Goal: Task Accomplishment & Management: Use online tool/utility

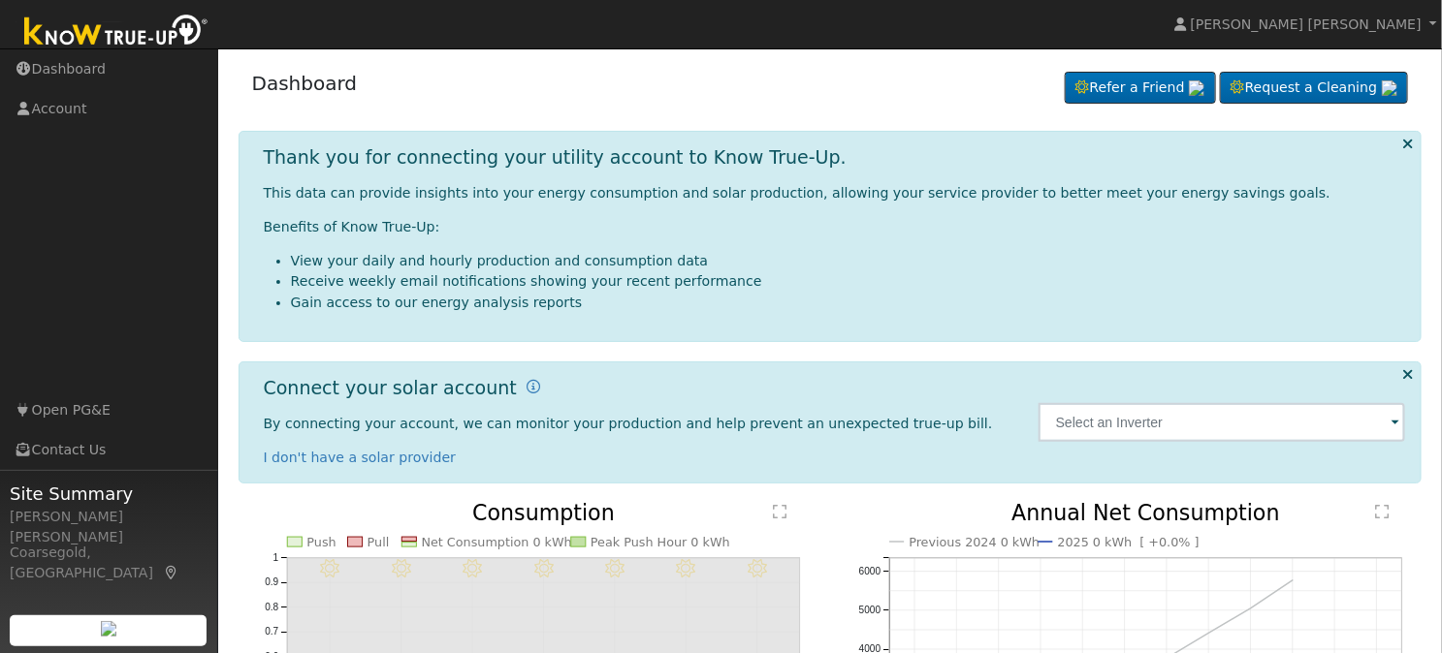
scroll to position [108, 0]
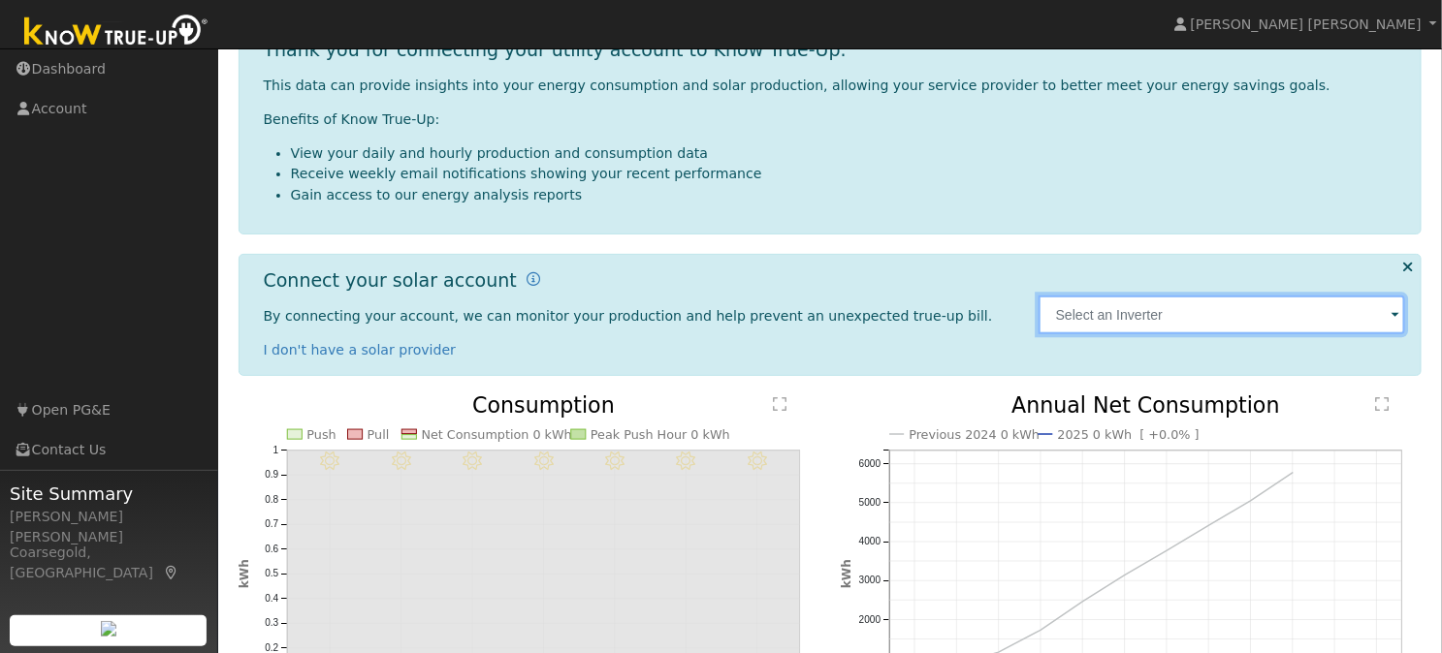
click at [1114, 334] on input "text" at bounding box center [1221, 315] width 367 height 39
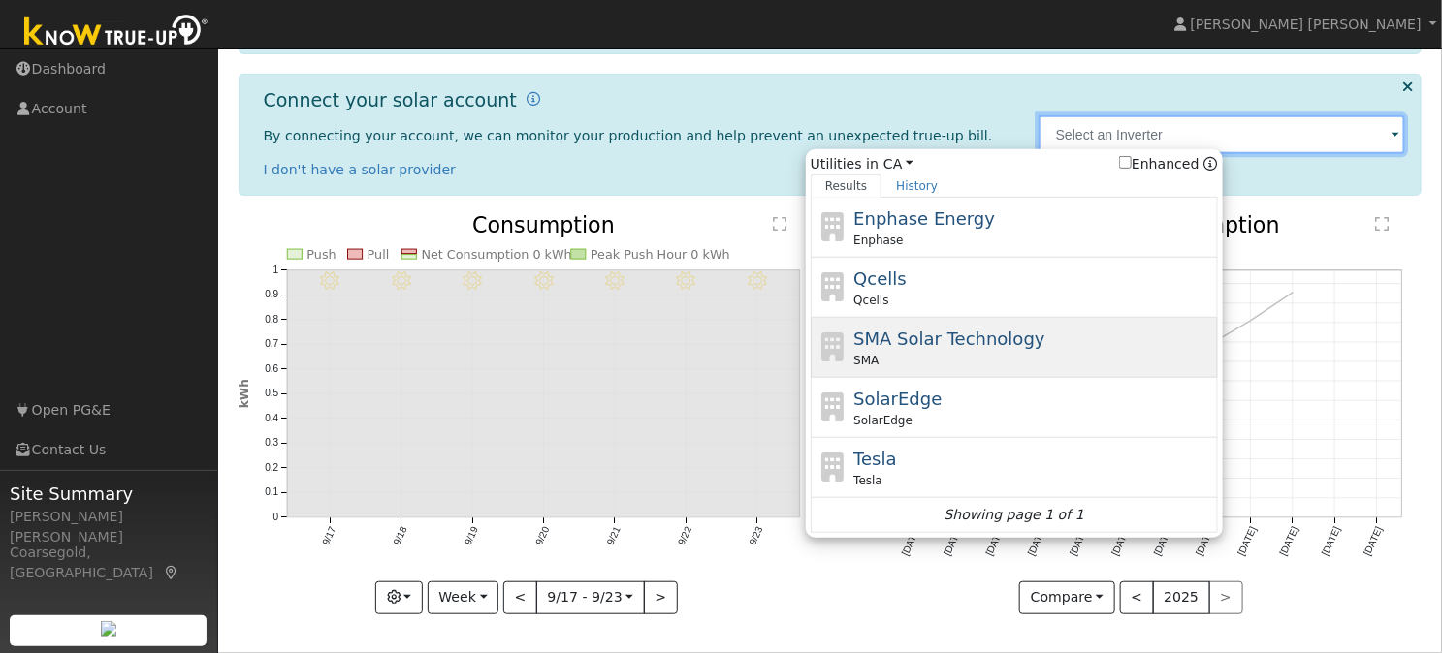
scroll to position [403, 0]
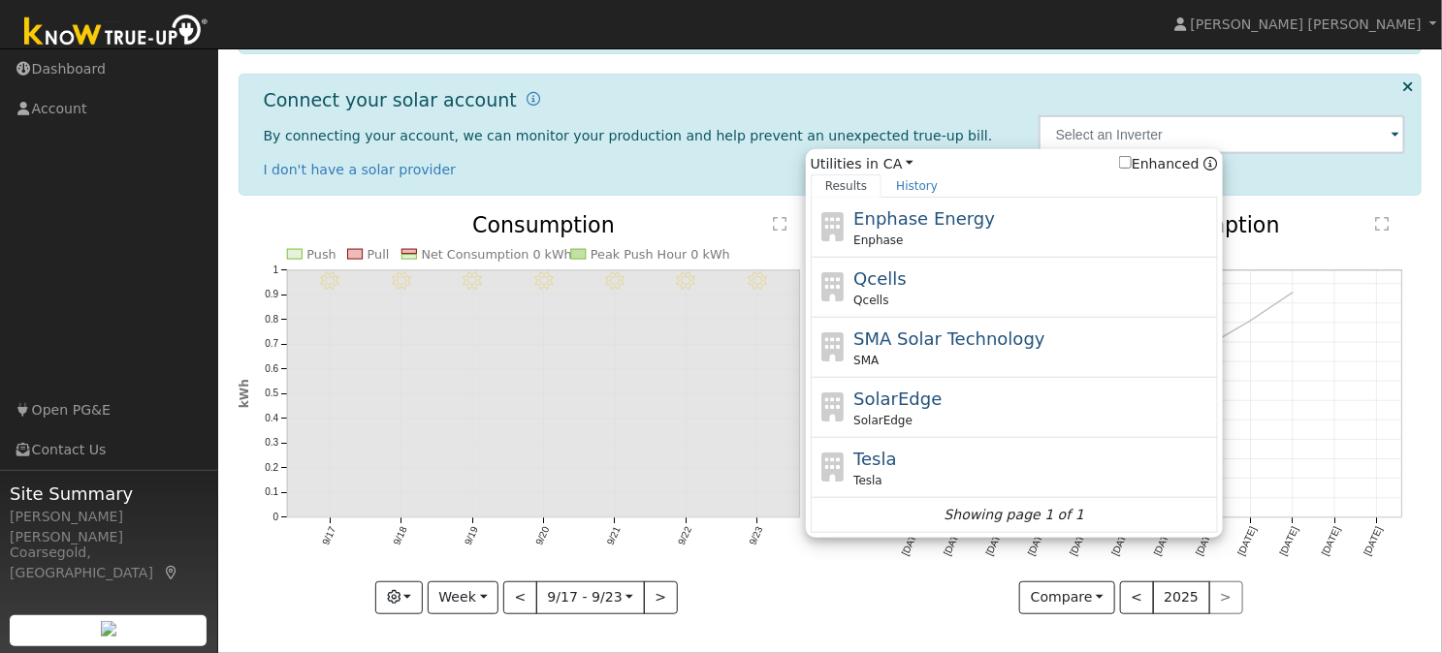
drag, startPoint x: 876, startPoint y: 467, endPoint x: 952, endPoint y: 474, distance: 76.9
click at [883, 467] on span "Tesla" at bounding box center [874, 459] width 43 height 20
type input "Tesla"
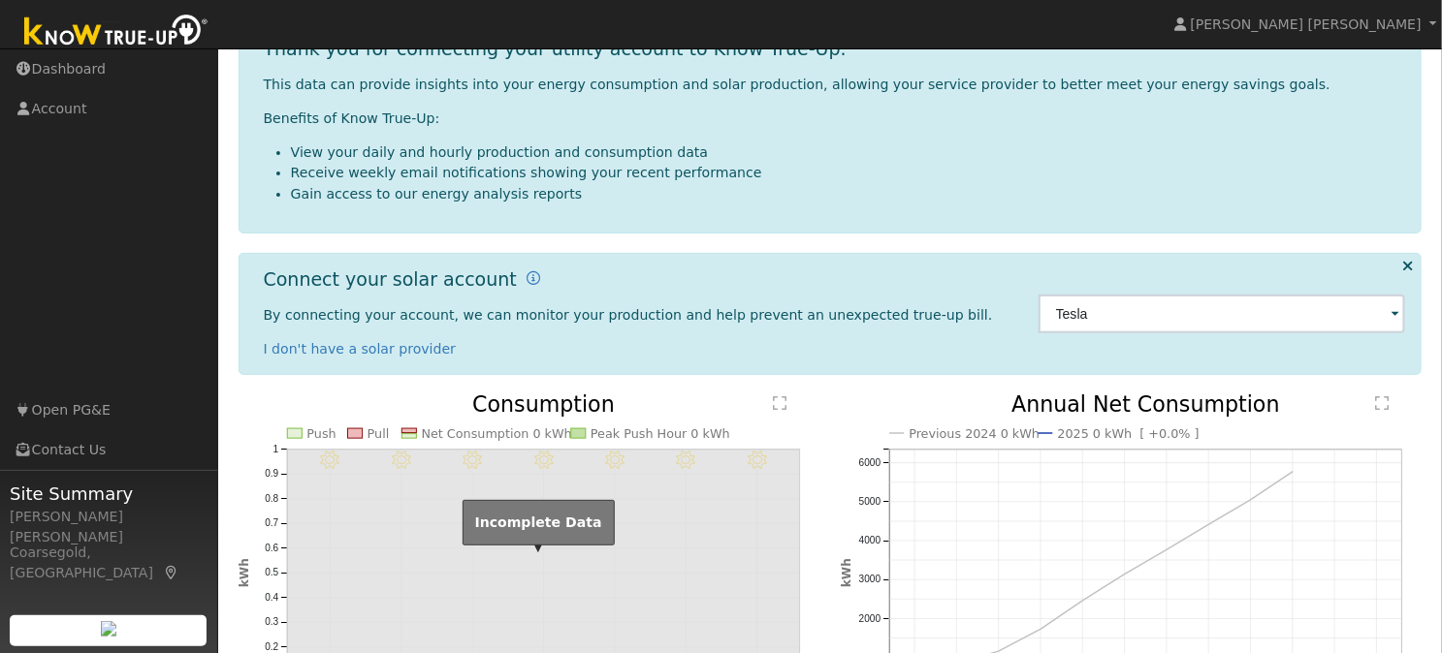
scroll to position [215, 0]
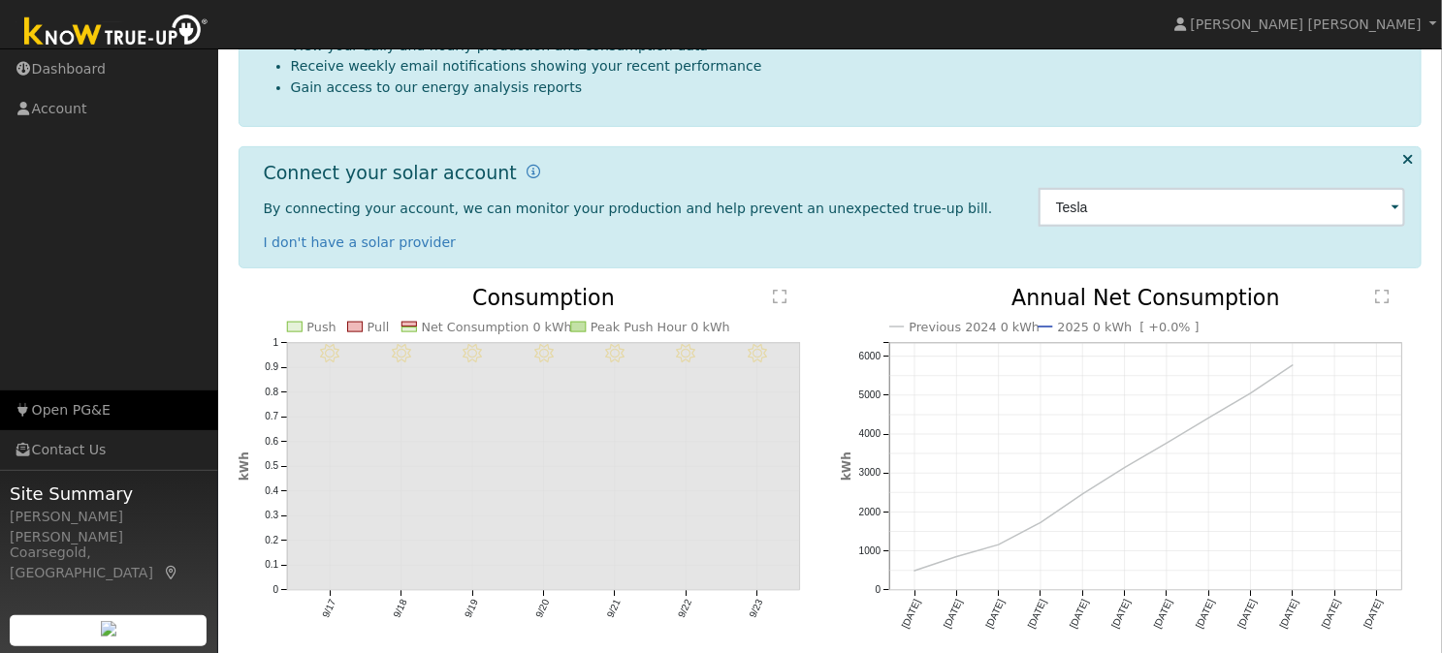
click at [98, 396] on link "Open PG&E" at bounding box center [109, 411] width 218 height 40
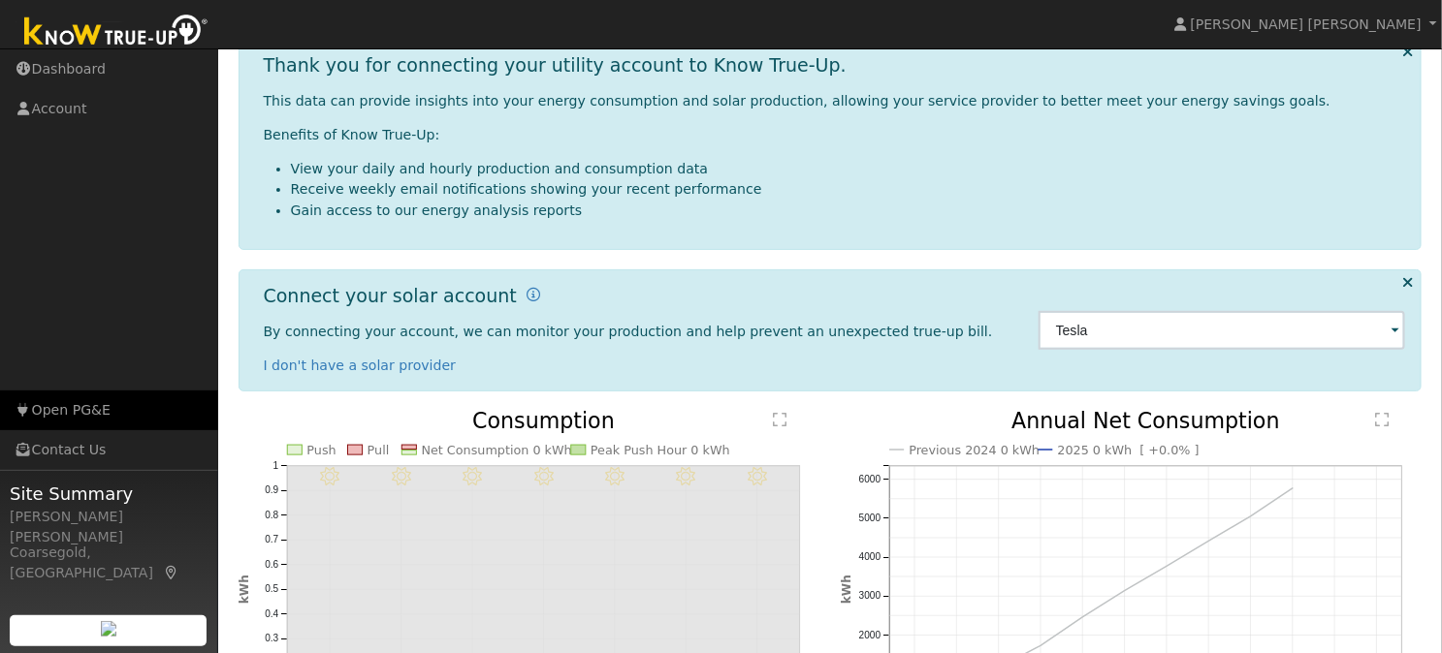
scroll to position [0, 0]
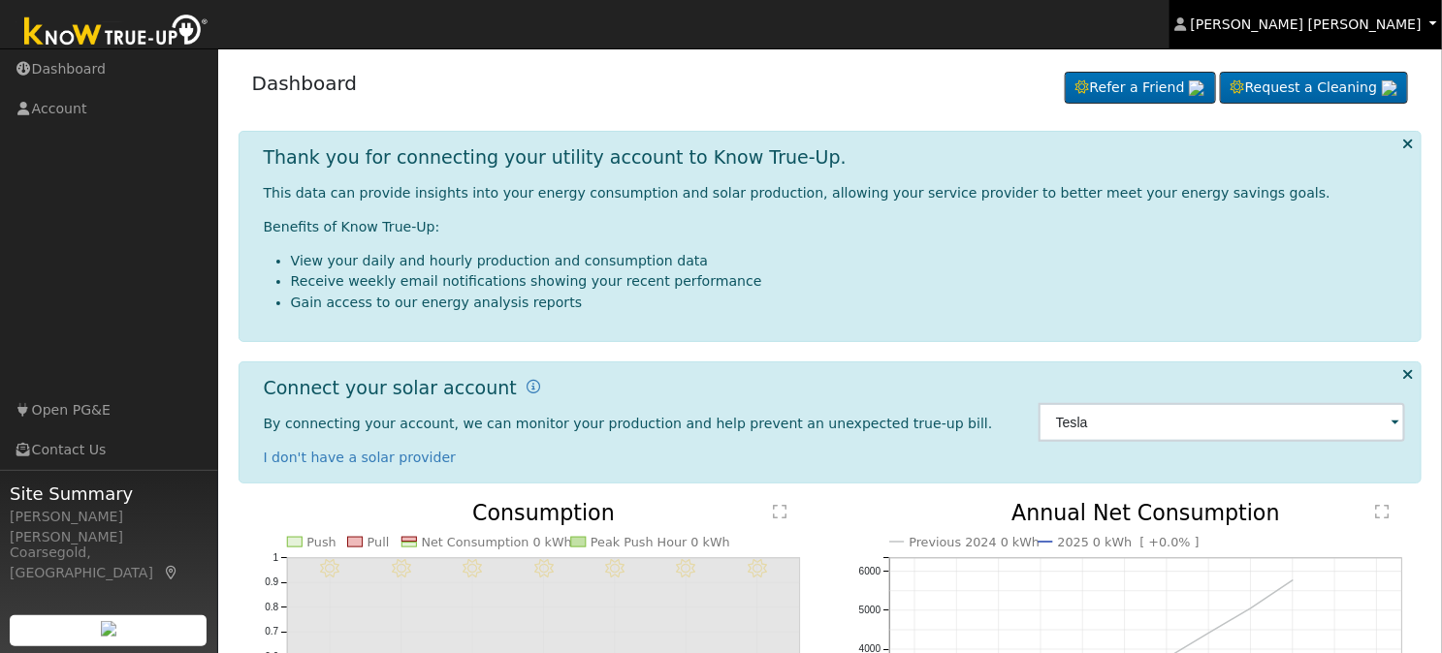
click at [1334, 29] on span "[PERSON_NAME] [PERSON_NAME]" at bounding box center [1306, 24] width 231 height 16
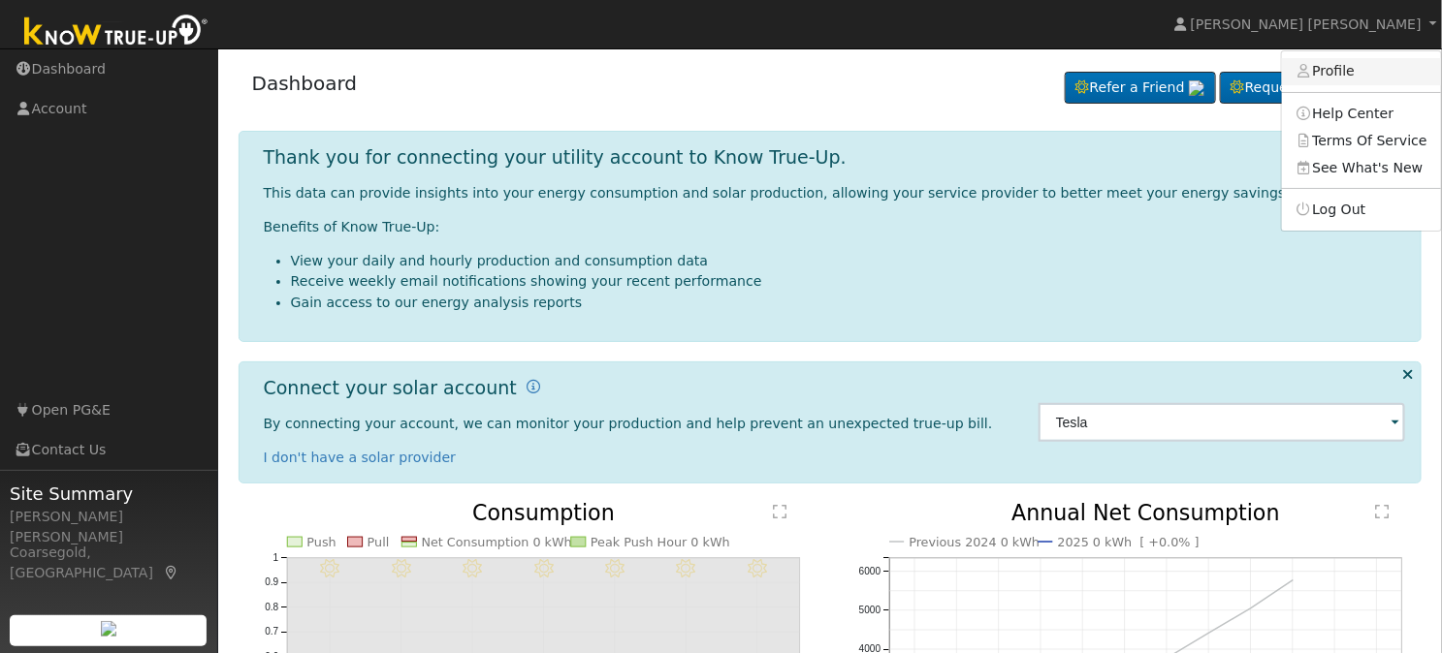
click at [1322, 76] on link "Profile" at bounding box center [1361, 71] width 159 height 27
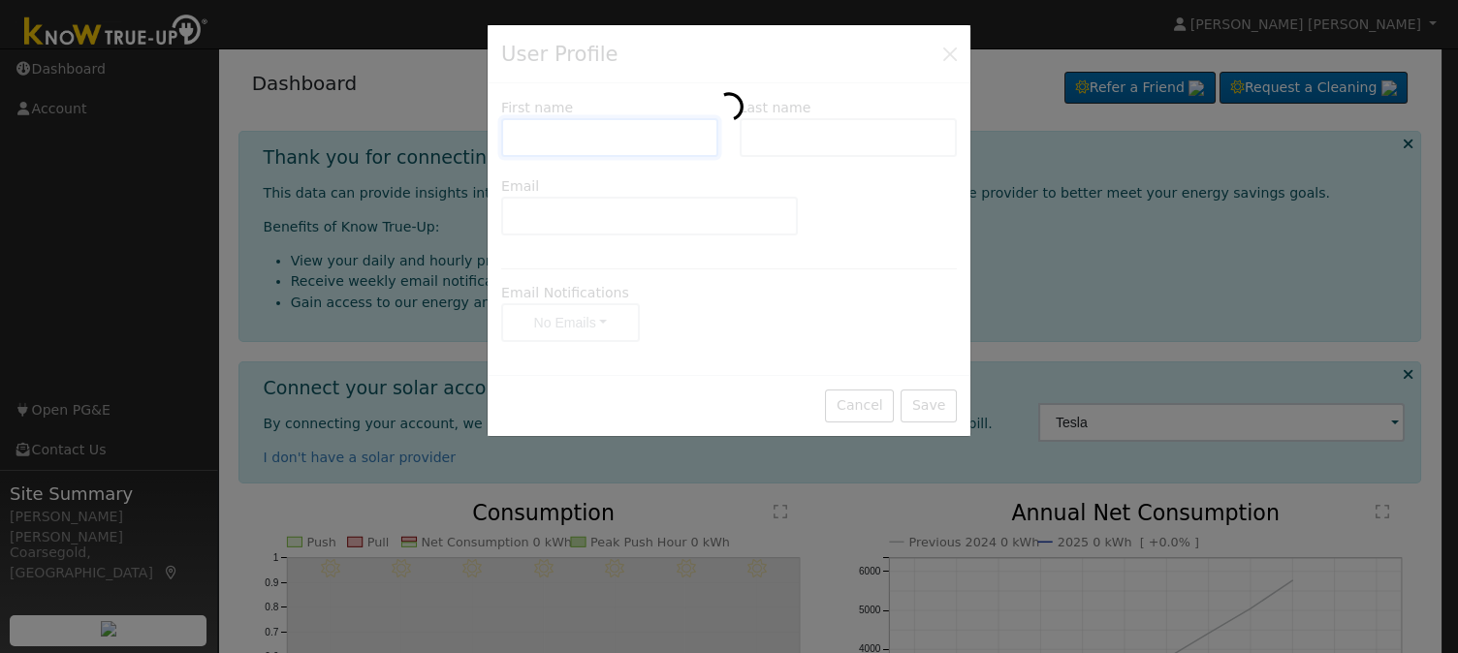
type input "Merrie Lee"
type input "John"
type input "its.merrielee@gmail.com"
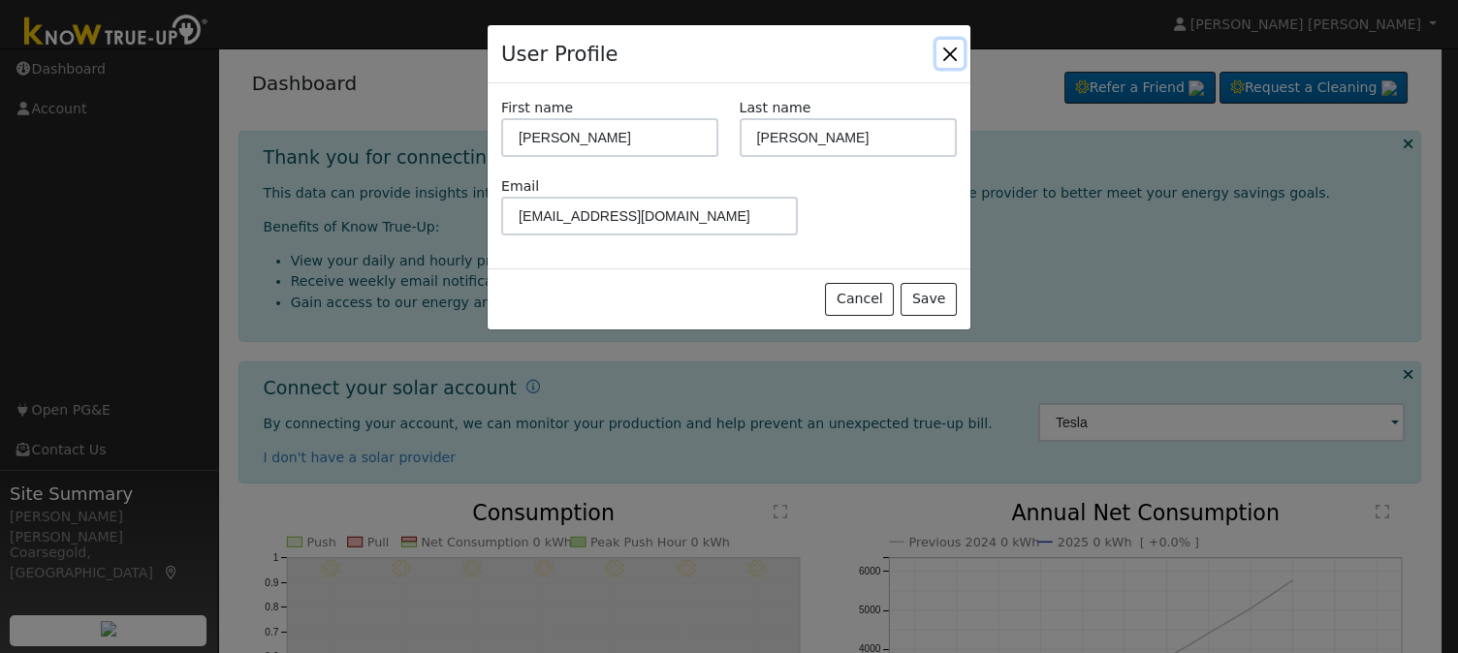
click at [937, 67] on button "Close" at bounding box center [950, 53] width 27 height 27
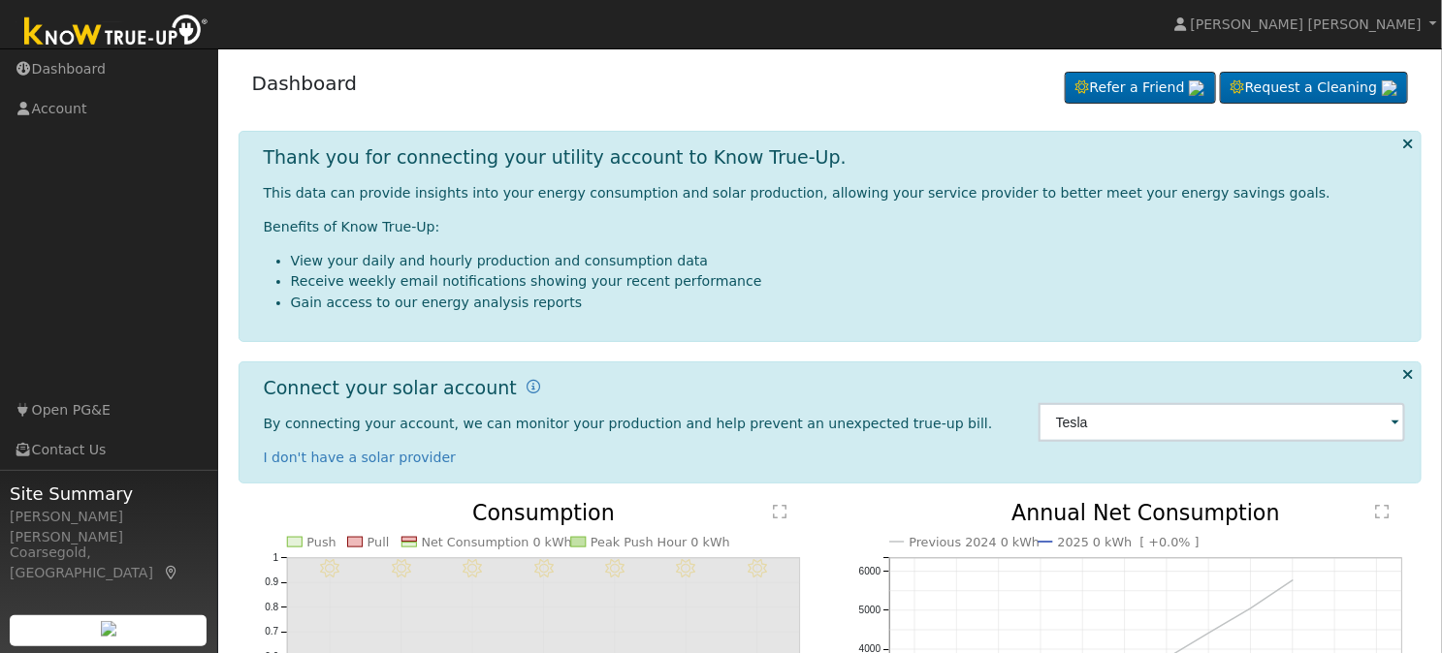
click at [719, 80] on div "Dashboard Refer a Friend Request a Cleaning Refer a Friend" at bounding box center [831, 87] width 1184 height 59
click at [74, 396] on link "Open PG&E" at bounding box center [109, 411] width 218 height 40
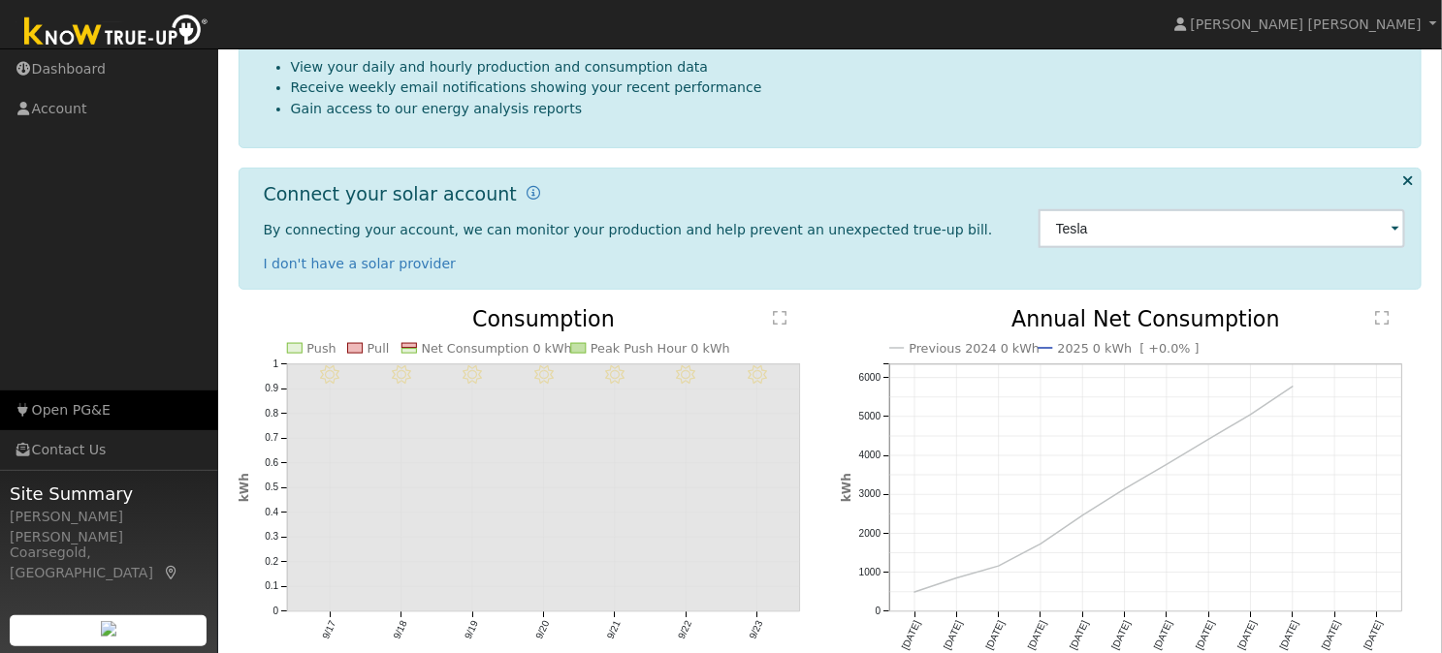
scroll to position [323, 0]
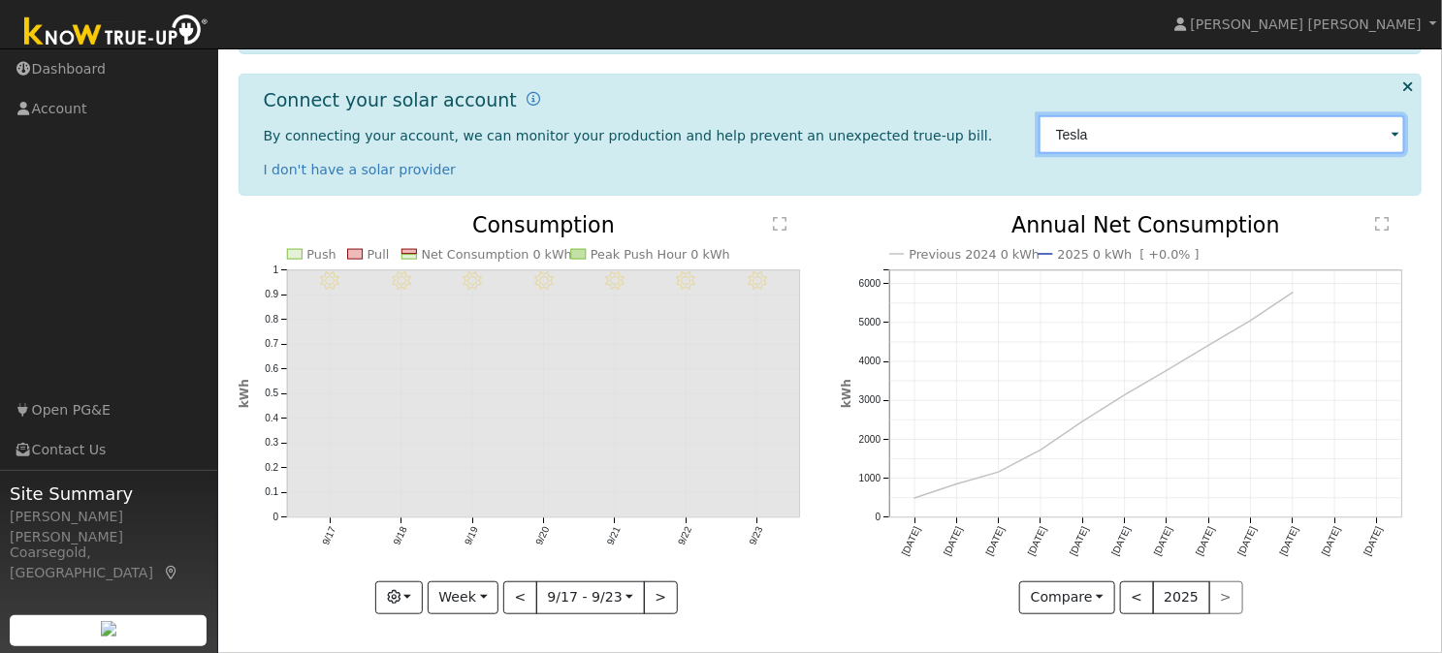
click at [1117, 154] on input "Tesla" at bounding box center [1221, 134] width 367 height 39
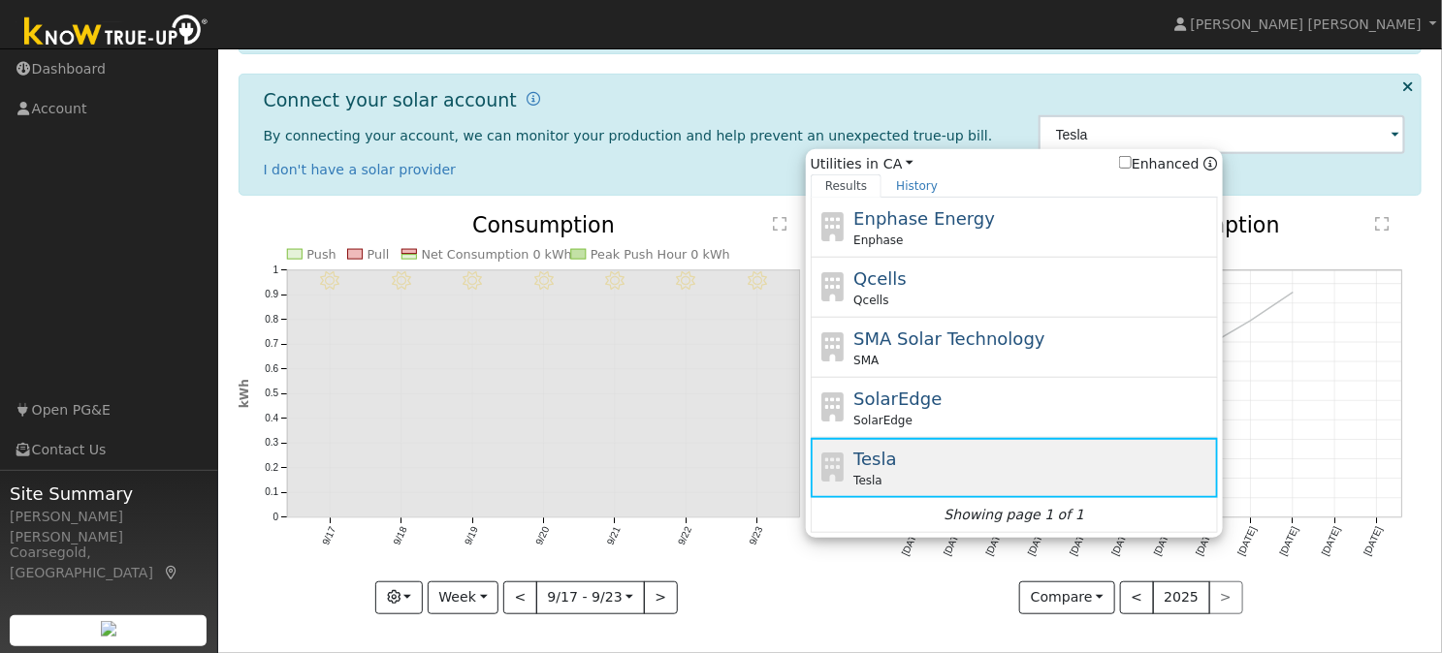
click at [862, 490] on span "Tesla" at bounding box center [867, 480] width 29 height 17
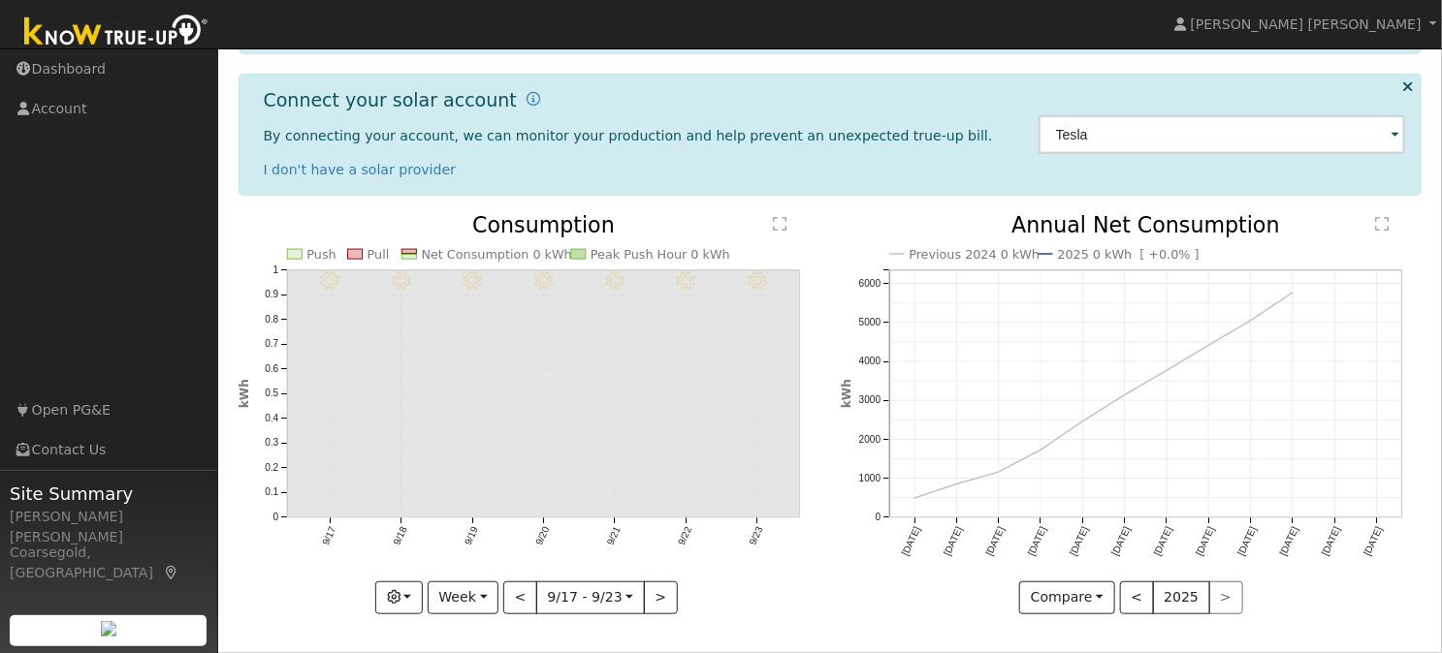
scroll to position [403, 0]
click at [558, 146] on div "By connecting your account, we can monitor your production and help prevent an …" at bounding box center [641, 153] width 754 height 54
click at [1133, 115] on input "Tesla" at bounding box center [1221, 134] width 367 height 39
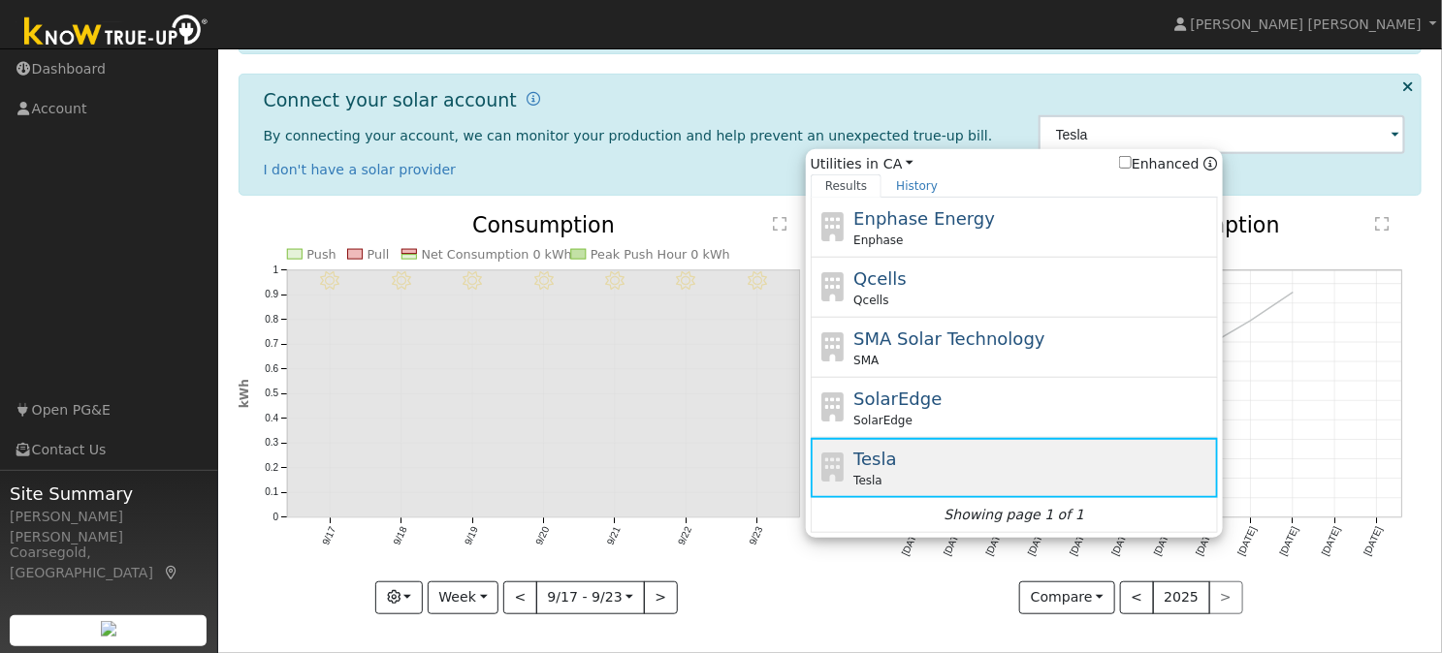
click at [870, 461] on span "Tesla" at bounding box center [874, 459] width 43 height 20
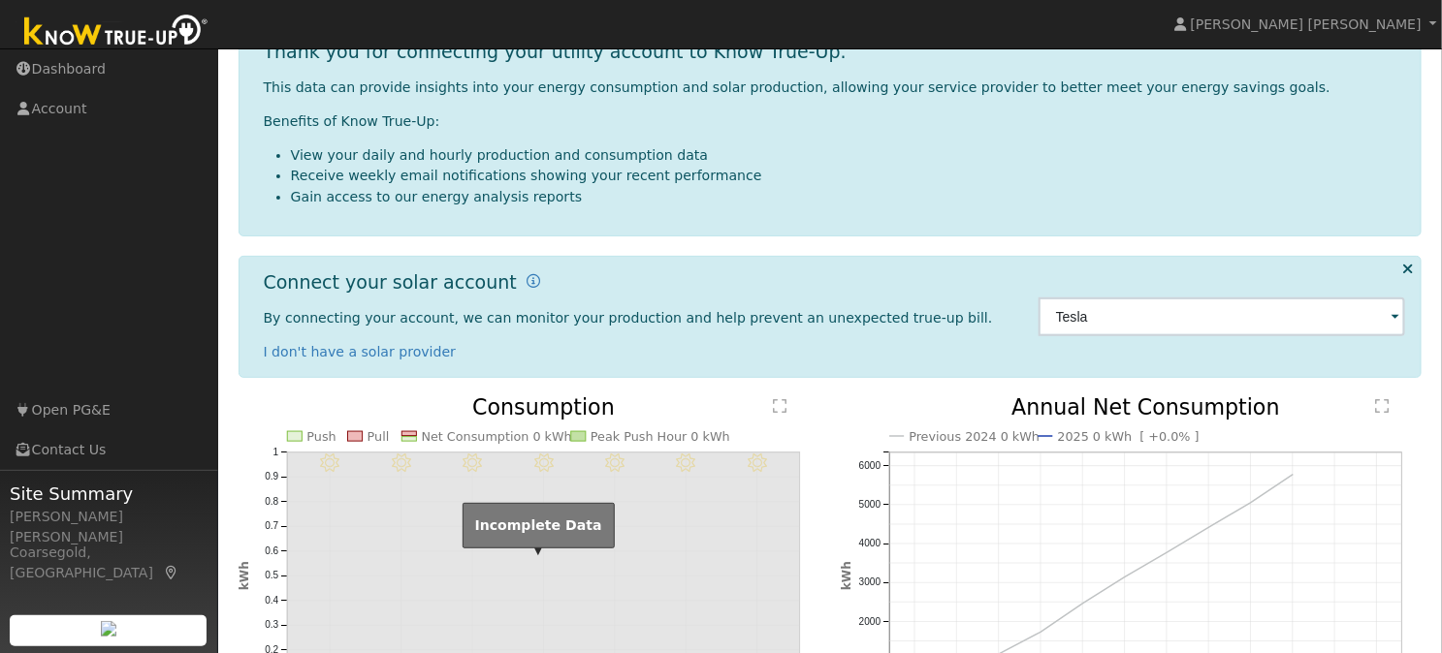
scroll to position [215, 0]
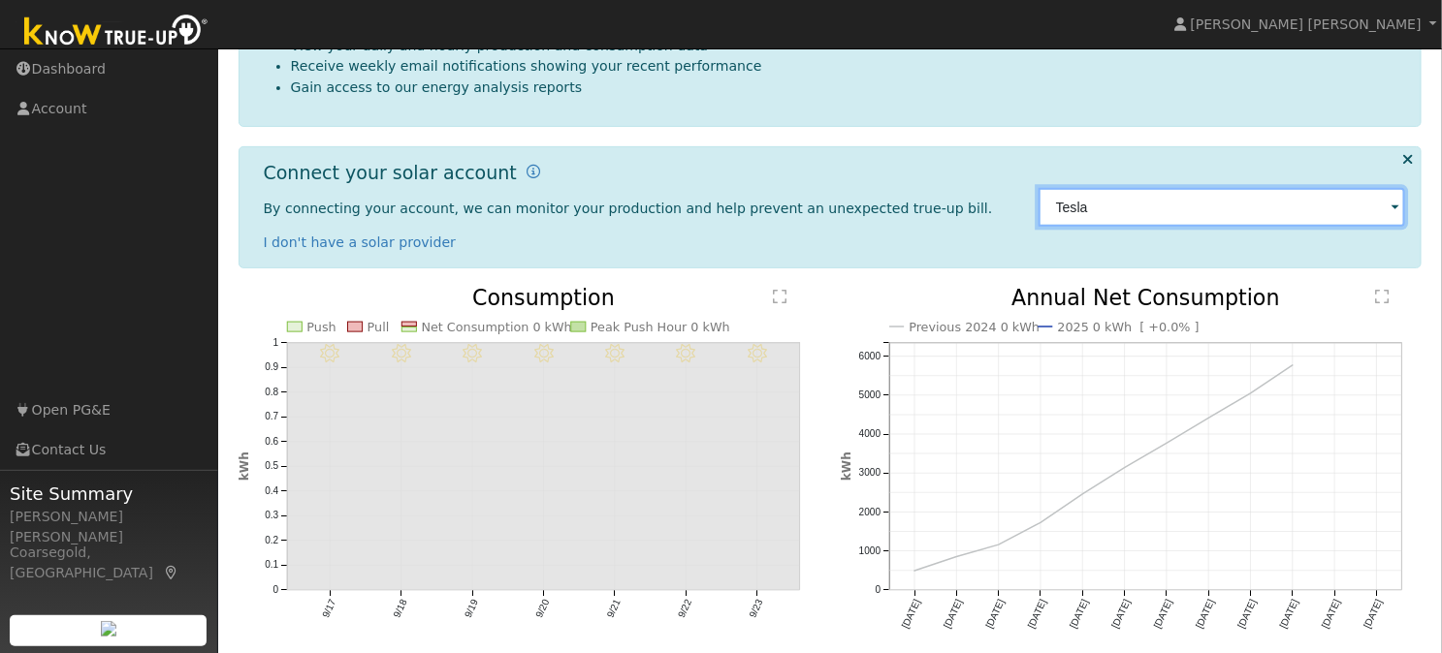
click at [1127, 227] on input "Tesla" at bounding box center [1221, 207] width 367 height 39
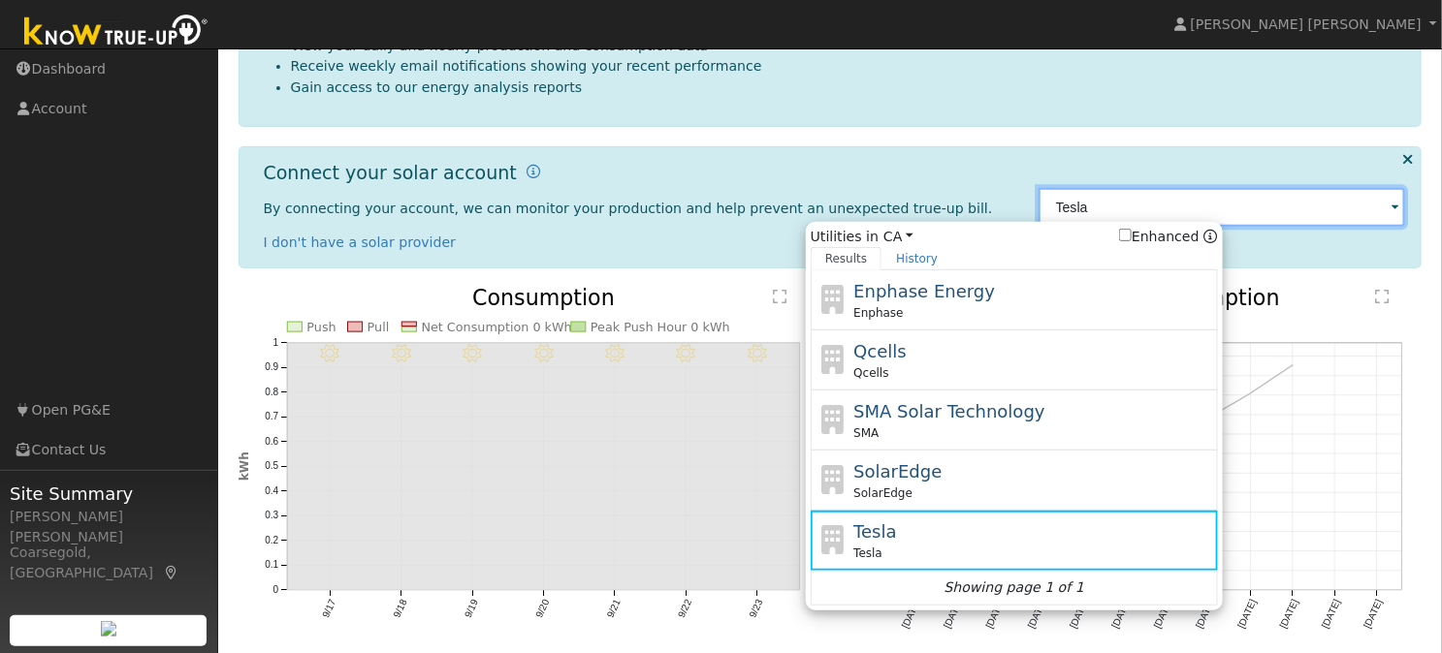
click at [1184, 227] on input "Tesla" at bounding box center [1221, 207] width 367 height 39
click at [883, 253] on div "Connect your solar account By connecting your account, we can monitor your prod…" at bounding box center [640, 207] width 775 height 91
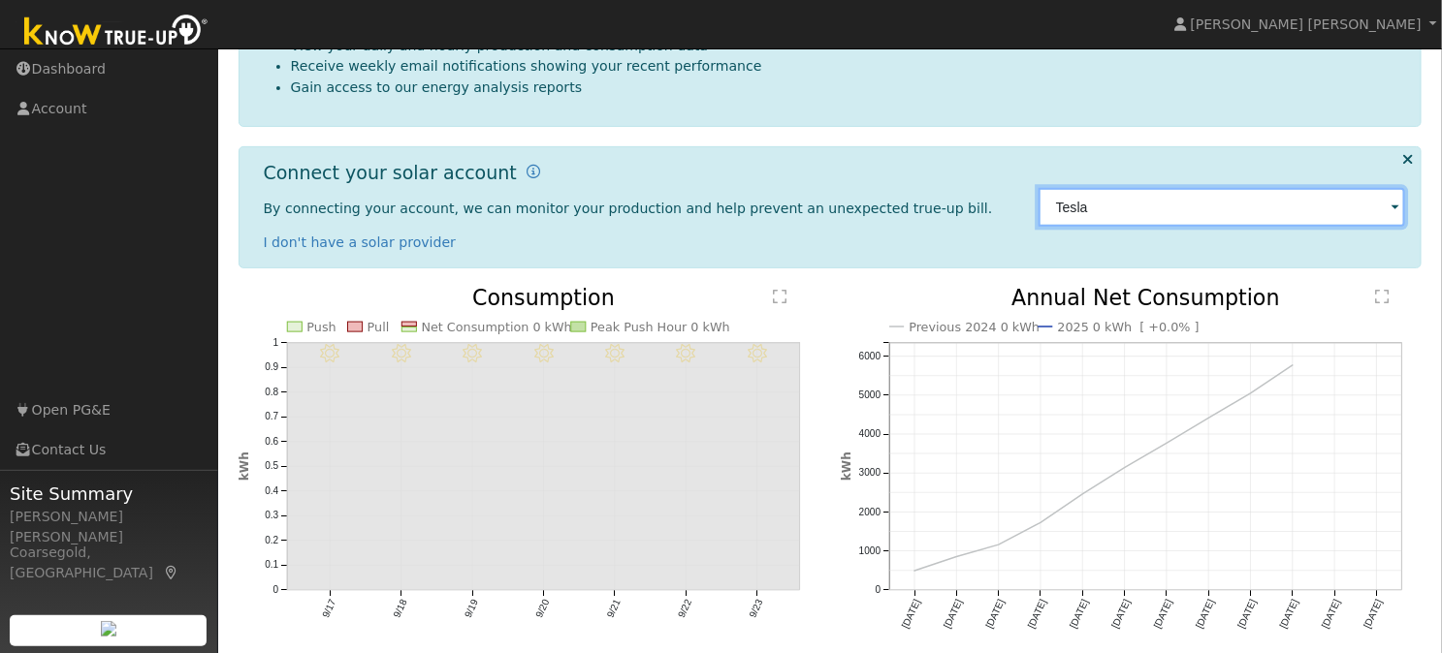
click at [1117, 227] on input "Tesla" at bounding box center [1221, 207] width 367 height 39
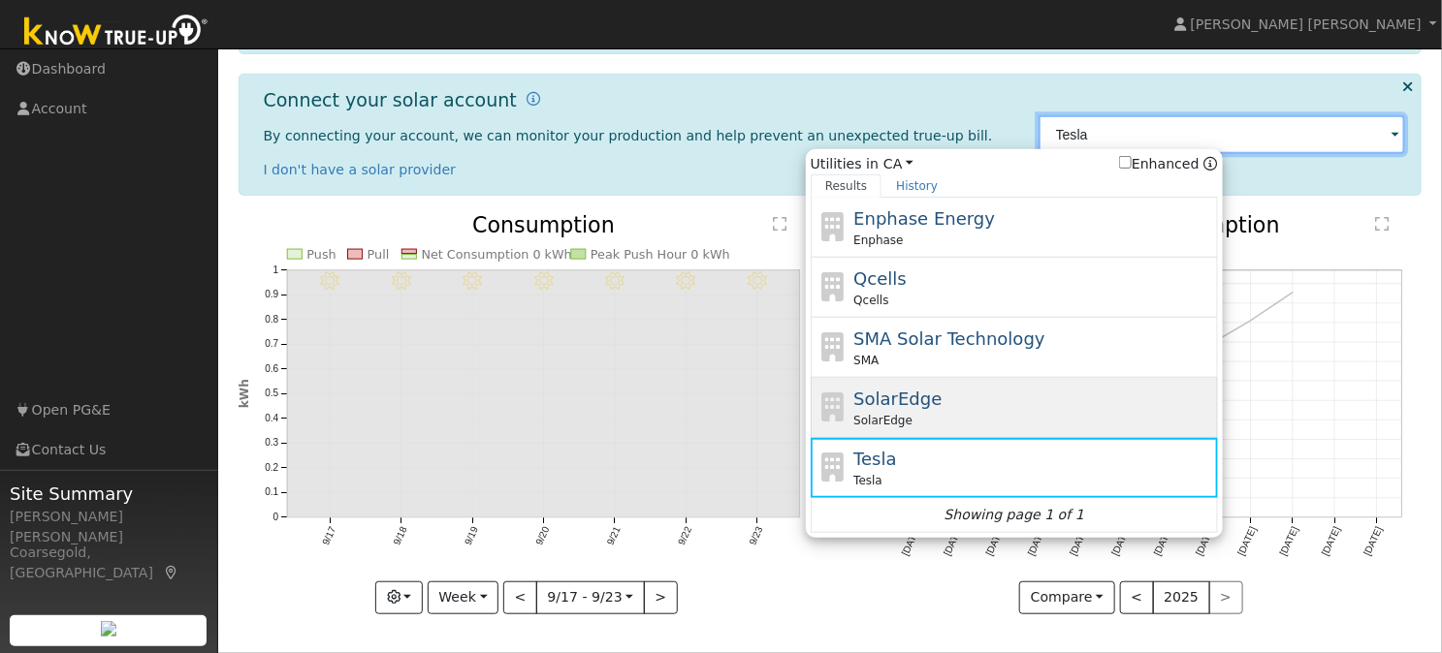
scroll to position [403, 0]
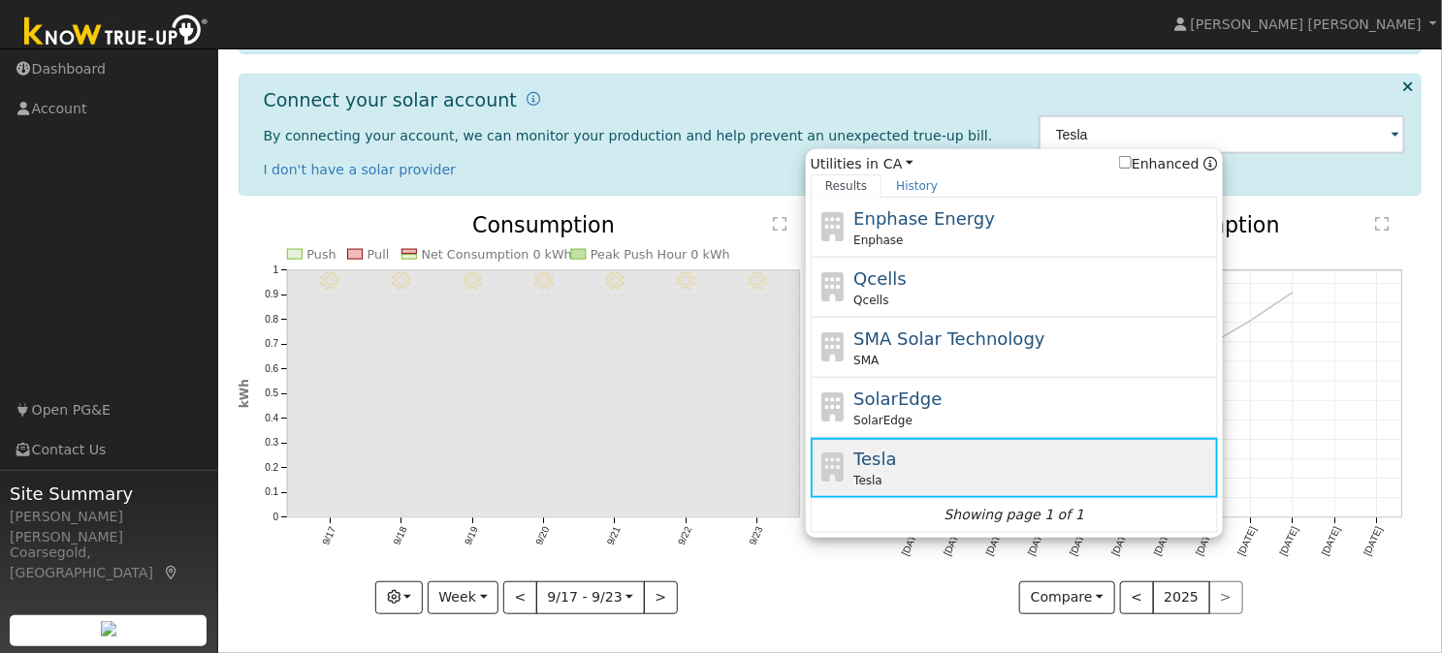
click at [959, 470] on div "Tesla Tesla" at bounding box center [1033, 468] width 360 height 44
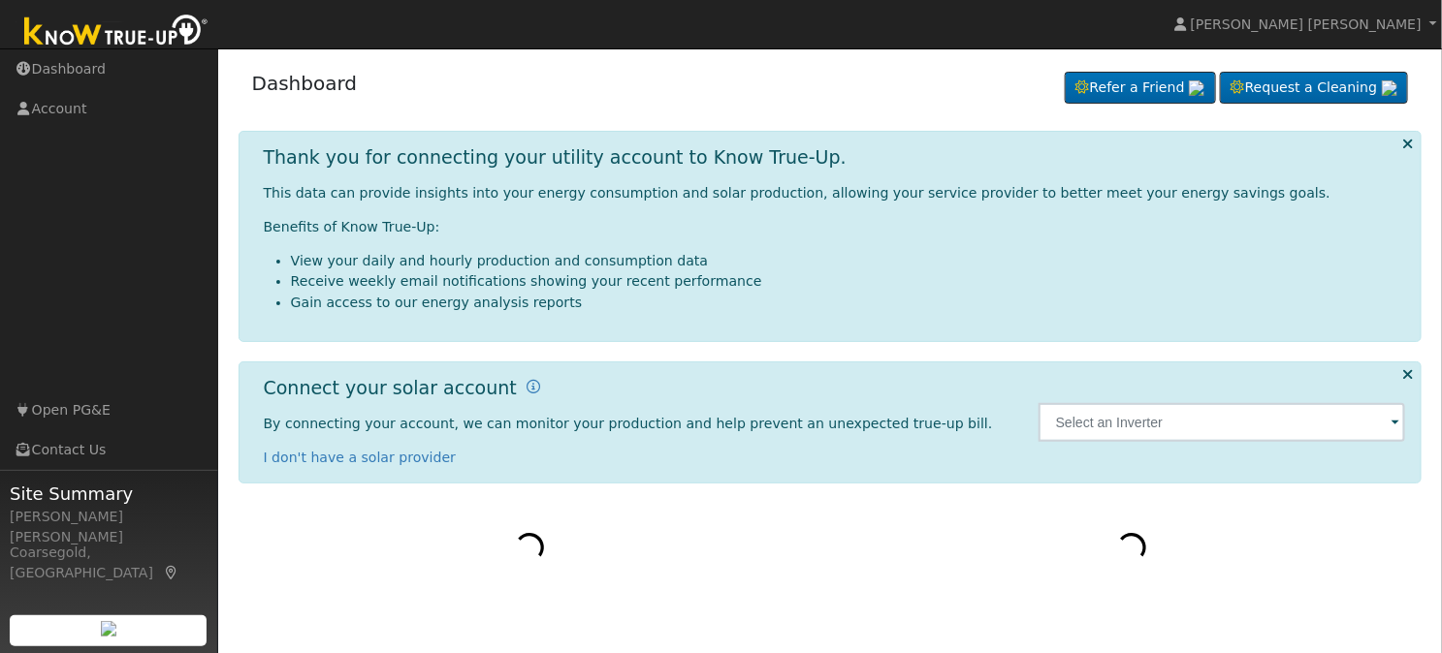
scroll to position [403, 0]
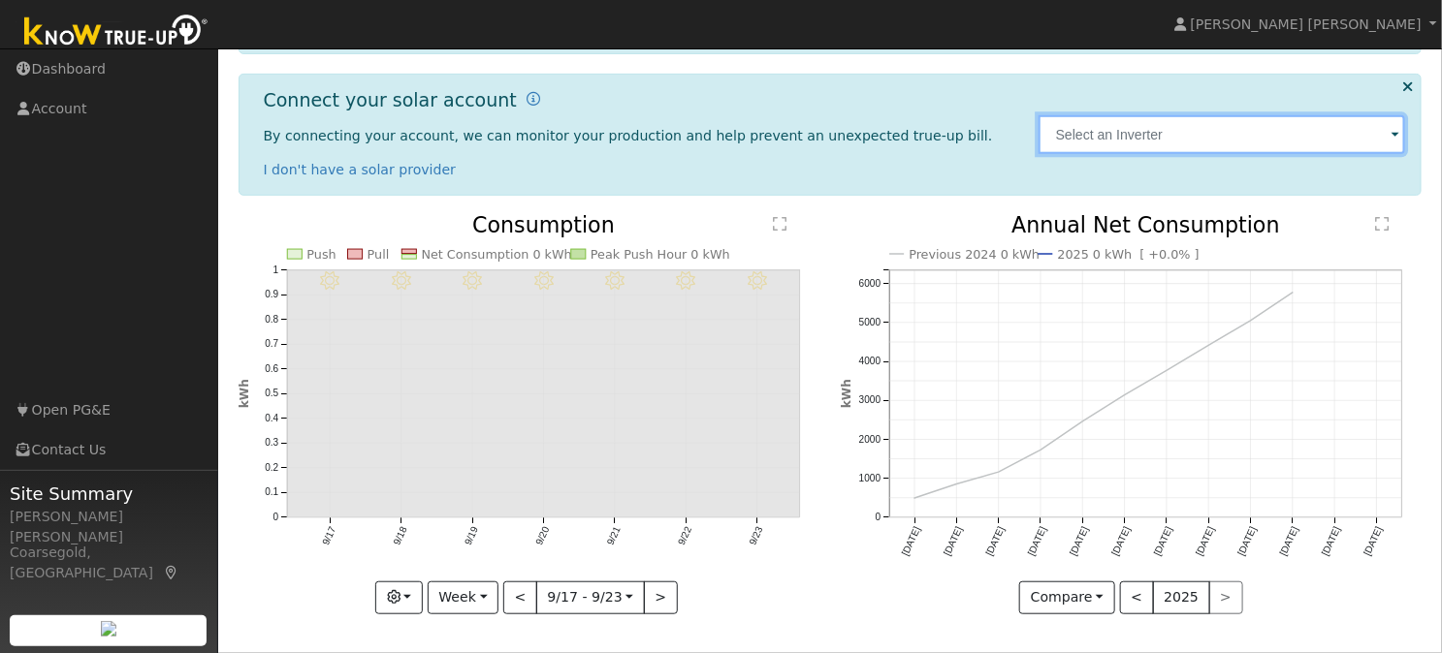
click at [1290, 115] on input "text" at bounding box center [1221, 134] width 367 height 39
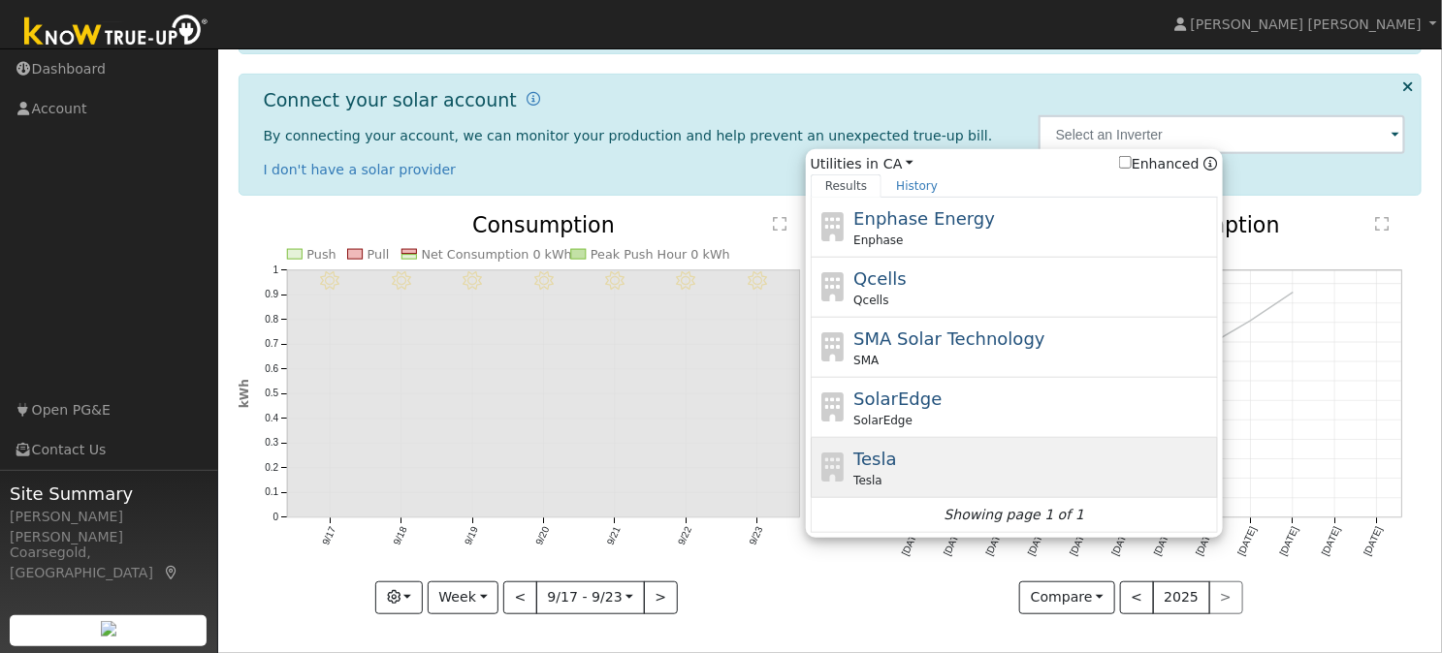
click at [942, 478] on div "Tesla Tesla" at bounding box center [1033, 468] width 360 height 44
type input "Tesla"
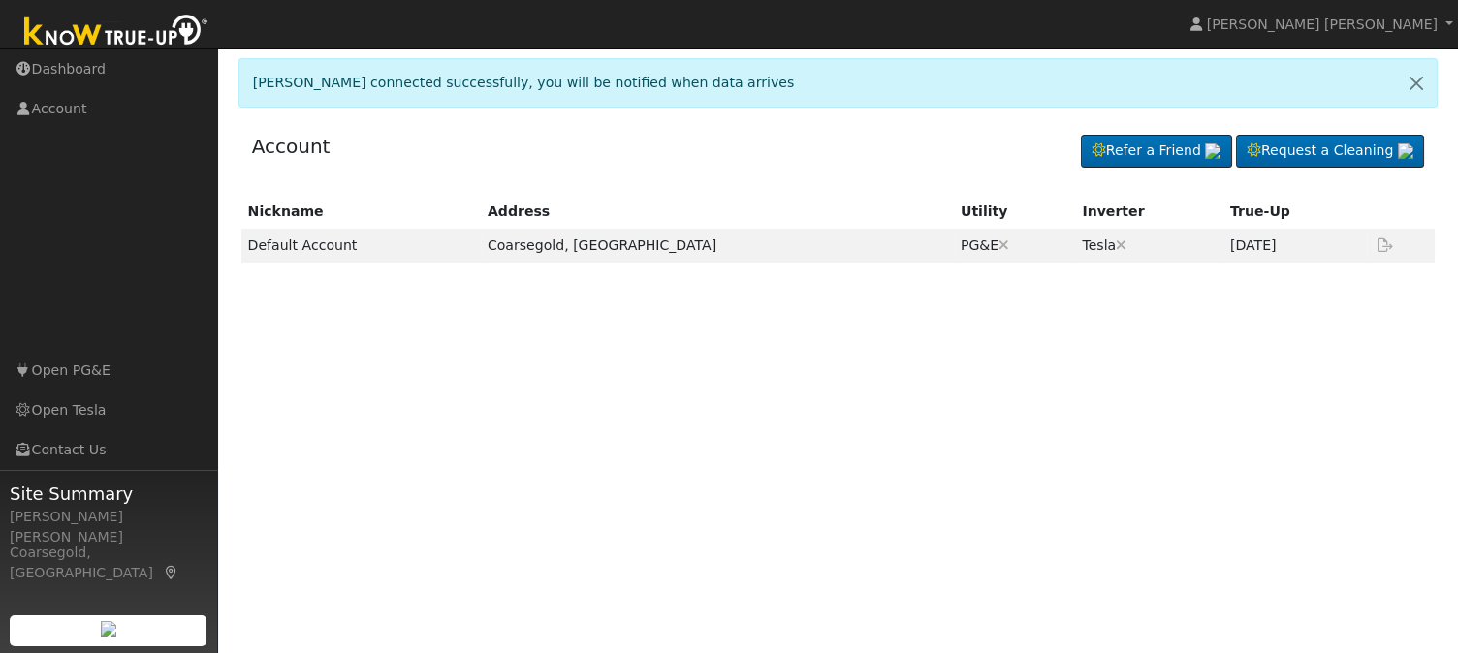
click at [618, 398] on div "Nickname Address Utility Inverter True-Up Default Account Coarsegold, [GEOGRAPH…" at bounding box center [839, 391] width 1200 height 392
click at [116, 69] on link "Dashboard" at bounding box center [109, 69] width 218 height 40
